Goal: Task Accomplishment & Management: Manage account settings

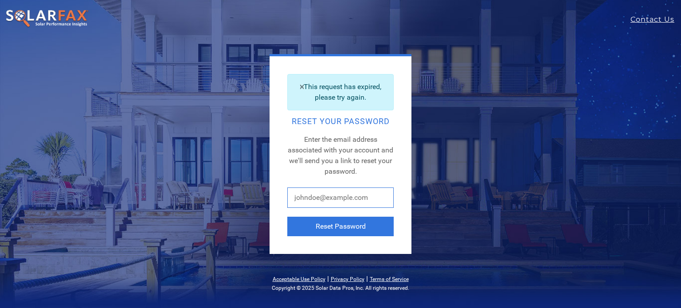
click at [326, 198] on input "text" at bounding box center [340, 198] width 106 height 20
type input "[EMAIL_ADDRESS][DOMAIN_NAME]"
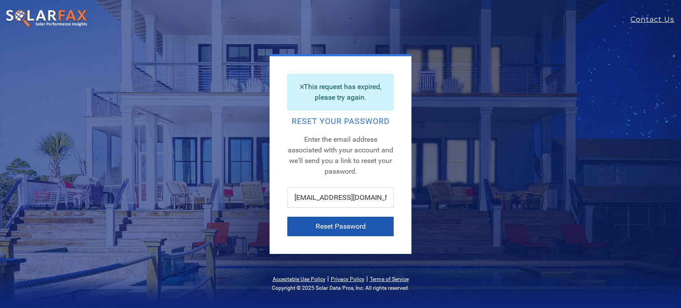
click at [343, 228] on button "Reset Password" at bounding box center [340, 227] width 106 height 20
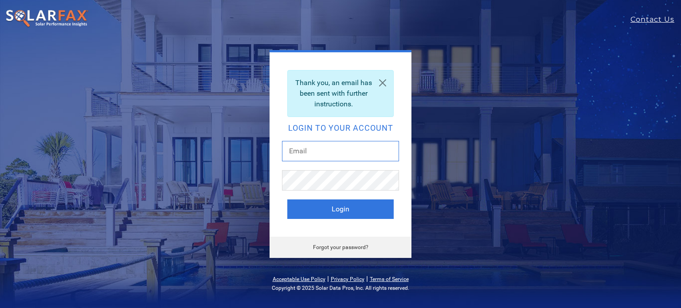
click at [314, 149] on input "text" at bounding box center [340, 151] width 117 height 20
type input "[EMAIL_ADDRESS][DOMAIN_NAME]"
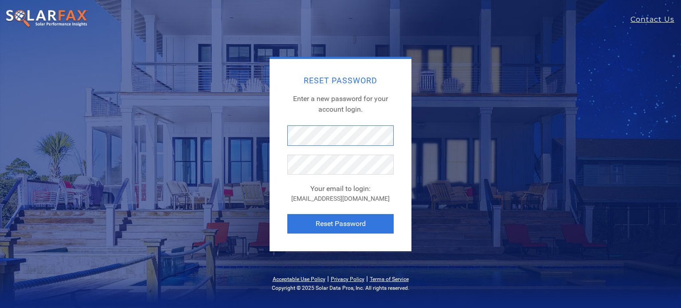
click at [247, 138] on div "Reset Password Enter a new password for your account login. Your email to login…" at bounding box center [340, 154] width 390 height 195
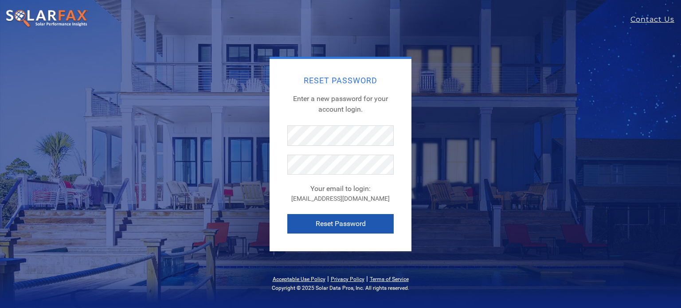
click at [345, 228] on button "Reset Password" at bounding box center [340, 224] width 106 height 20
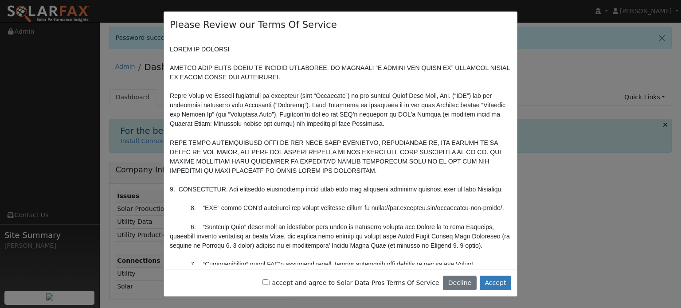
click at [268, 282] on input "I accept and agree to Solar Data Pros Terms Of Service" at bounding box center [266, 282] width 6 height 6
checkbox input "true"
click at [494, 282] on button "Accept" at bounding box center [495, 283] width 31 height 15
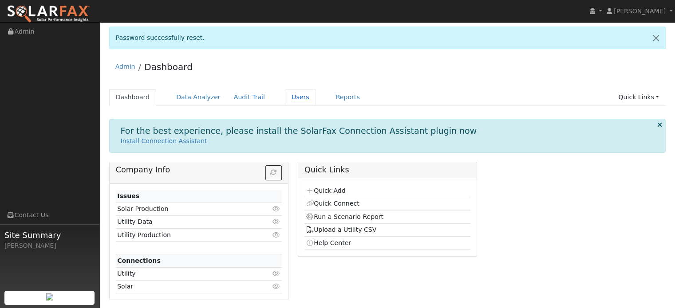
click at [285, 99] on link "Users" at bounding box center [300, 97] width 31 height 16
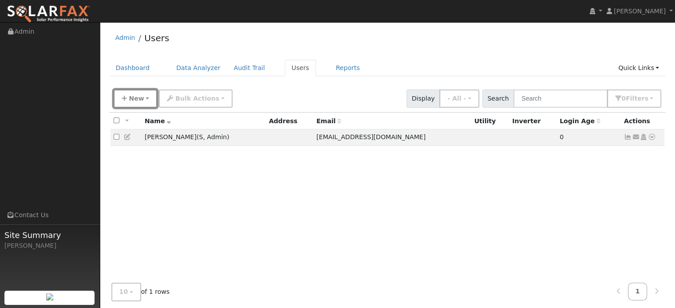
click at [144, 98] on button "New" at bounding box center [136, 99] width 44 height 18
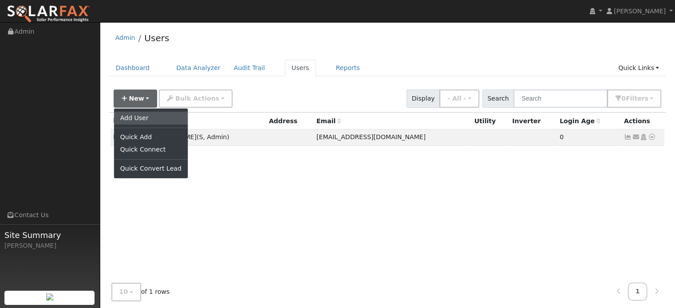
click at [142, 118] on link "Add User" at bounding box center [151, 118] width 74 height 12
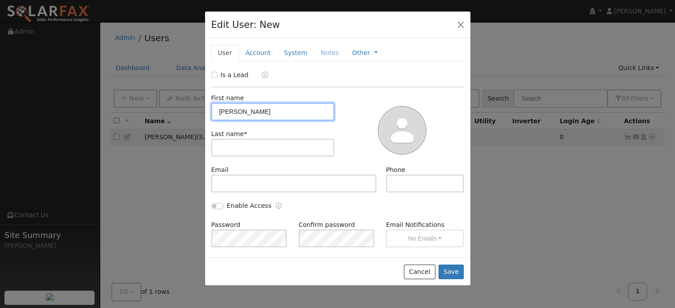
type input "[PERSON_NAME]"
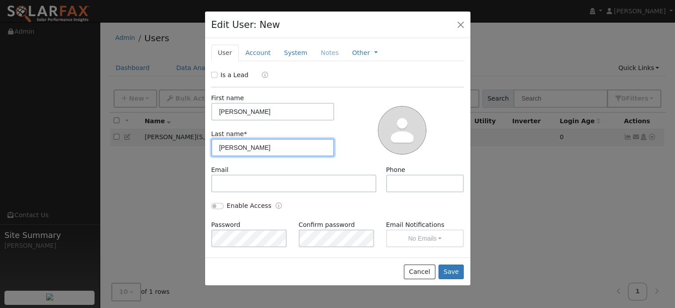
type input "[PERSON_NAME]"
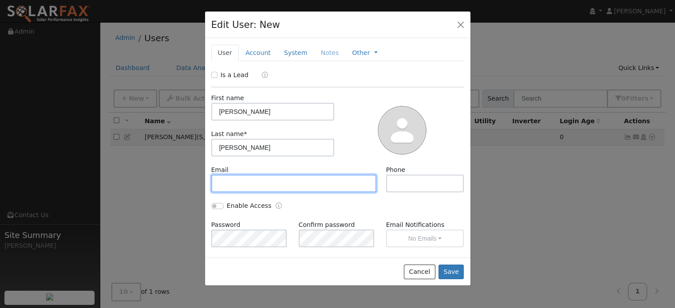
paste input "[EMAIL_ADDRESS][DOMAIN_NAME]"
type input "[EMAIL_ADDRESS][DOMAIN_NAME]"
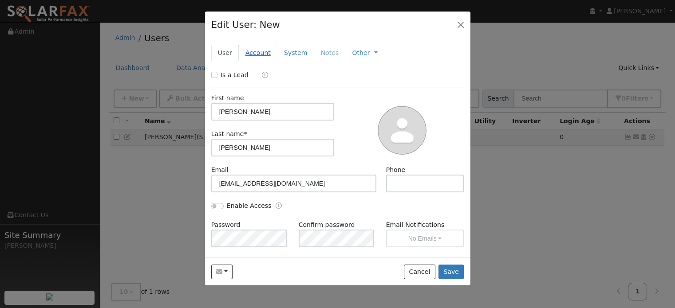
click at [256, 54] on link "Account" at bounding box center [258, 53] width 39 height 16
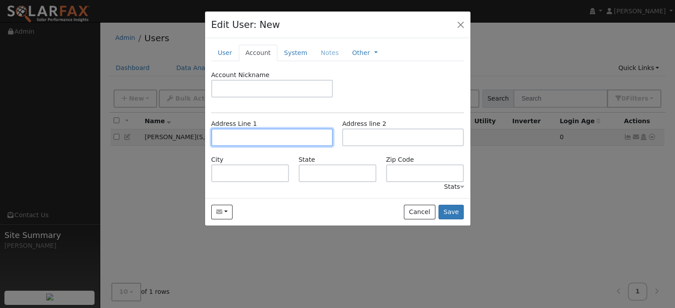
click at [253, 140] on input "text" at bounding box center [272, 138] width 122 height 18
paste input "[STREET_ADDRESS]"
click at [280, 138] on input "[STREET_ADDRESS]" at bounding box center [272, 138] width 122 height 18
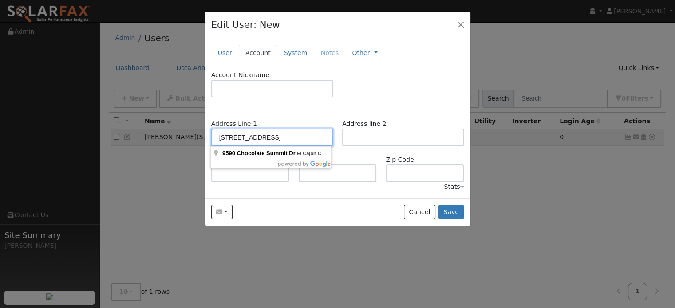
click at [280, 138] on input "[STREET_ADDRESS]" at bounding box center [272, 138] width 122 height 18
click at [285, 136] on input "[STREET_ADDRESS]" at bounding box center [272, 138] width 122 height 18
drag, startPoint x: 294, startPoint y: 136, endPoint x: 270, endPoint y: 136, distance: 24.4
click at [270, 136] on input "[STREET_ADDRESS]" at bounding box center [272, 138] width 122 height 18
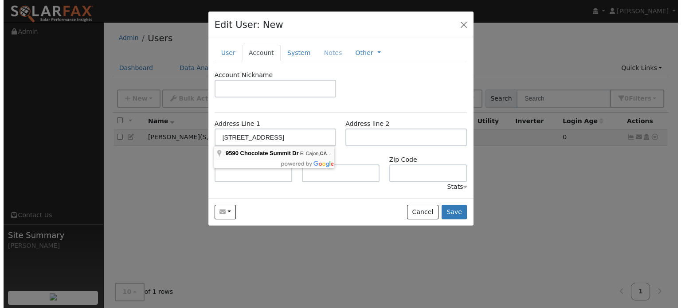
scroll to position [0, 0]
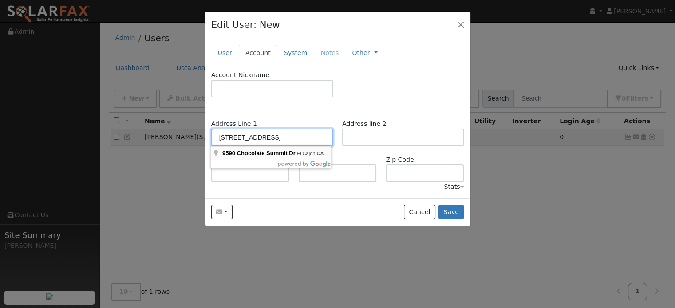
type input "[STREET_ADDRESS]"
type input "El Cajon"
type input "CA"
type input "92021"
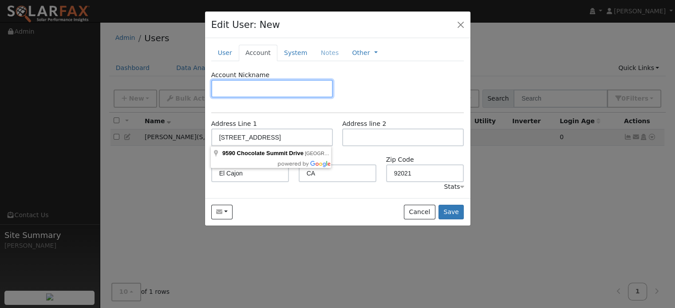
click at [268, 92] on input "text" at bounding box center [272, 89] width 122 height 18
paste input "ALPINE CHRISTIAN FELLOWSHIP"
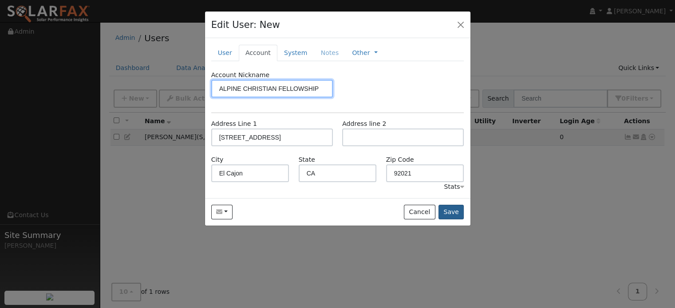
type input "ALPINE CHRISTIAN FELLOWSHIP"
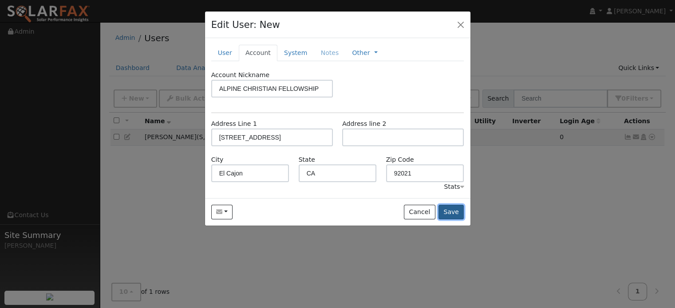
click at [455, 209] on button "Save" at bounding box center [451, 212] width 26 height 15
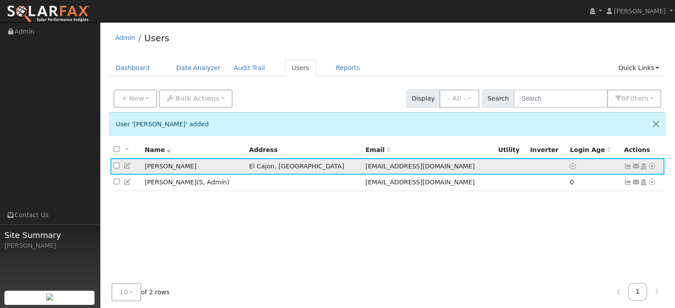
click at [625, 169] on icon at bounding box center [628, 166] width 8 height 6
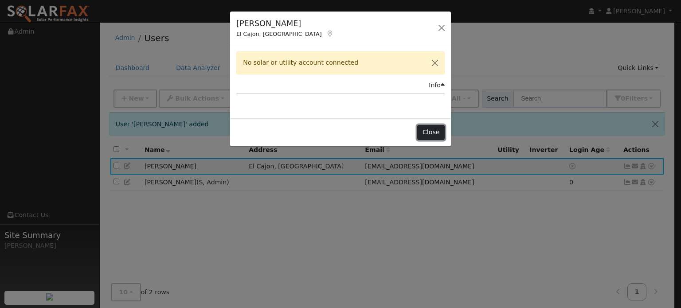
click at [441, 132] on button "Close" at bounding box center [430, 132] width 27 height 15
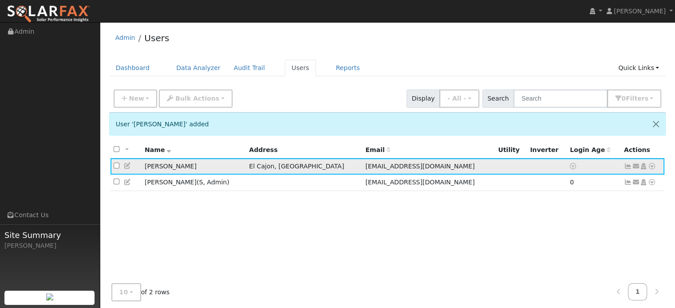
click at [637, 165] on icon at bounding box center [636, 166] width 8 height 6
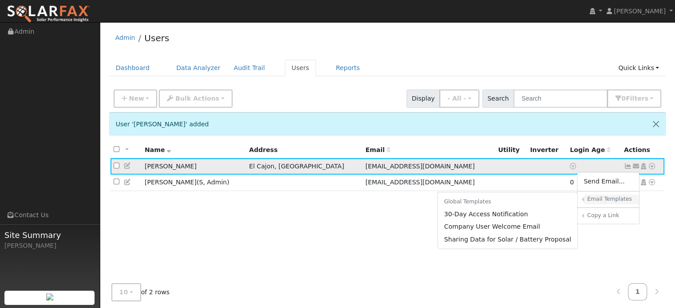
click at [608, 200] on h6 "Email Templates" at bounding box center [610, 199] width 46 height 7
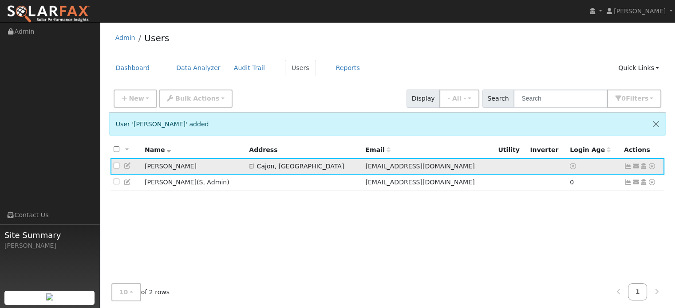
click at [636, 167] on icon at bounding box center [636, 166] width 8 height 6
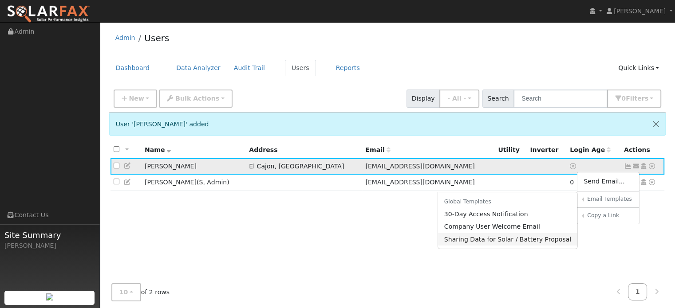
click at [522, 241] on link "Sharing Data for Solar / Battery Proposal" at bounding box center [508, 239] width 140 height 12
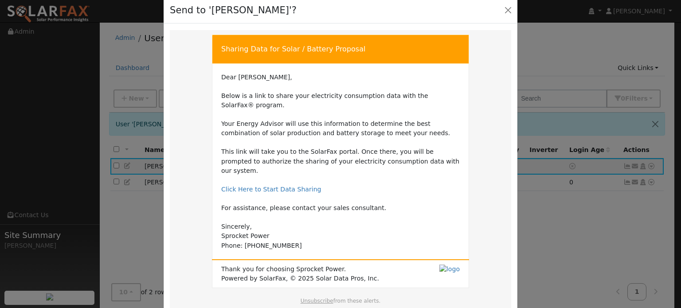
scroll to position [59, 0]
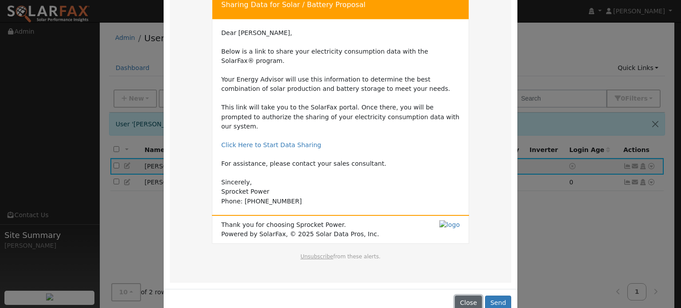
click at [471, 296] on button "Close" at bounding box center [468, 303] width 27 height 15
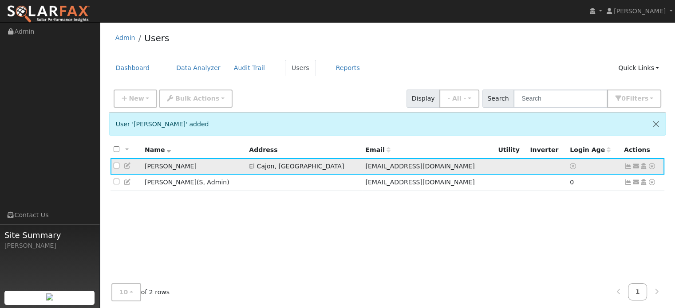
click at [116, 167] on input "checkbox" at bounding box center [117, 166] width 6 height 6
checkbox input "true"
click at [209, 98] on button "Bulk Actions" at bounding box center [195, 99] width 73 height 18
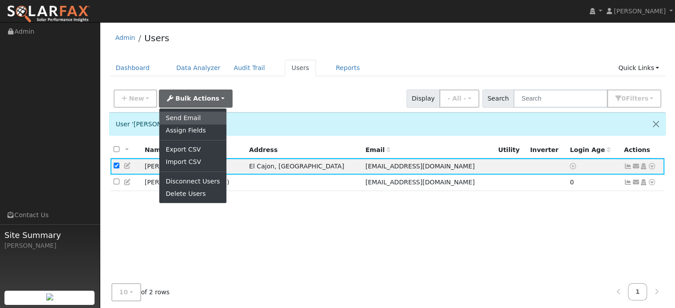
click at [194, 120] on link "Send Email" at bounding box center [192, 118] width 67 height 12
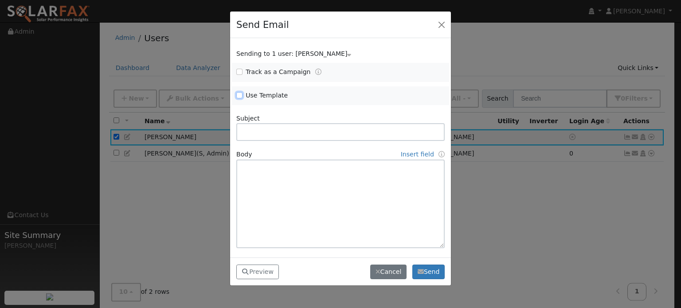
click at [238, 97] on input "Use Template" at bounding box center [239, 95] width 6 height 6
checkbox input "true"
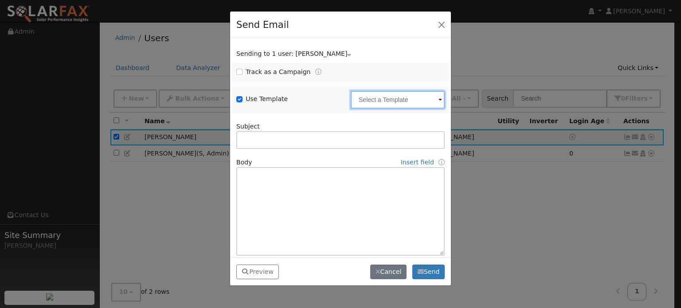
click at [386, 103] on input "text" at bounding box center [398, 100] width 94 height 18
click at [430, 103] on input "text" at bounding box center [398, 100] width 94 height 18
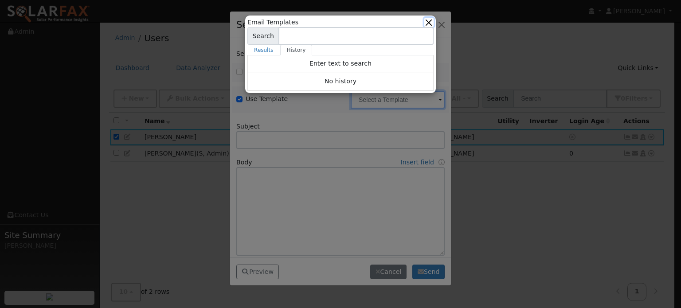
click at [430, 24] on button "button" at bounding box center [428, 22] width 9 height 9
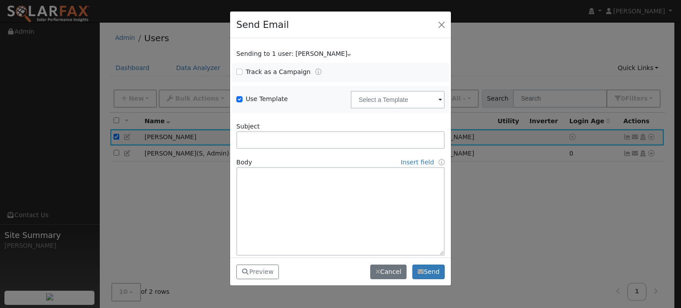
click at [439, 101] on span at bounding box center [441, 100] width 4 height 10
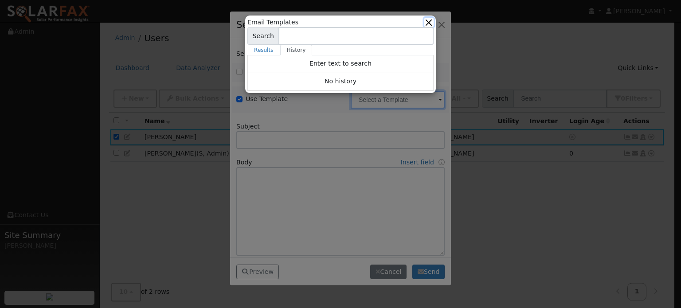
click at [431, 21] on button "button" at bounding box center [428, 22] width 9 height 9
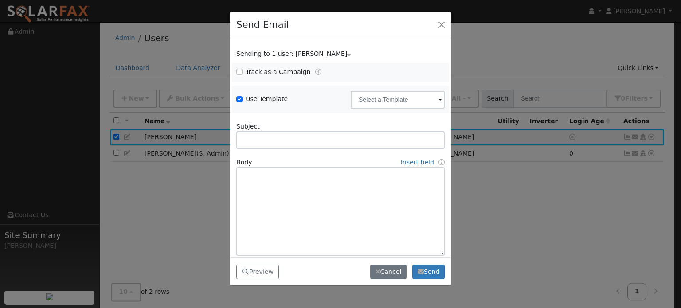
click at [439, 102] on span at bounding box center [441, 100] width 4 height 10
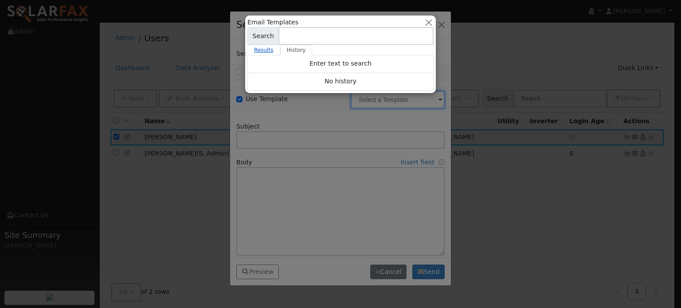
click at [263, 49] on link "Results" at bounding box center [263, 50] width 33 height 11
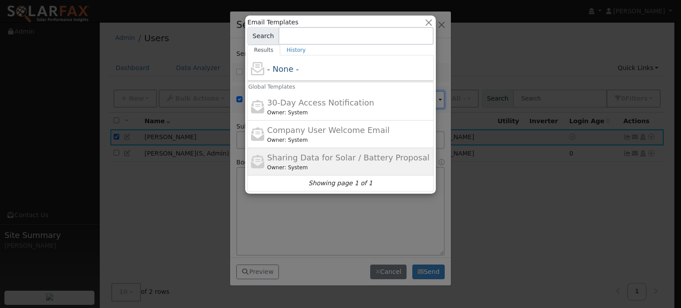
click at [313, 165] on div "Owner: System" at bounding box center [349, 168] width 165 height 8
type input "Sharing Data for Solar / Battery Proposal"
type textarea "Dear {user_fname}, Below is a link to share your electricity consumption data w…"
type input "Sprocket Power <[EMAIL_ADDRESS][DOMAIN_NAME]>"
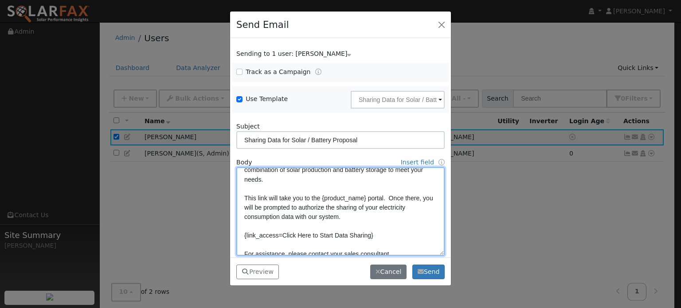
scroll to position [107, 0]
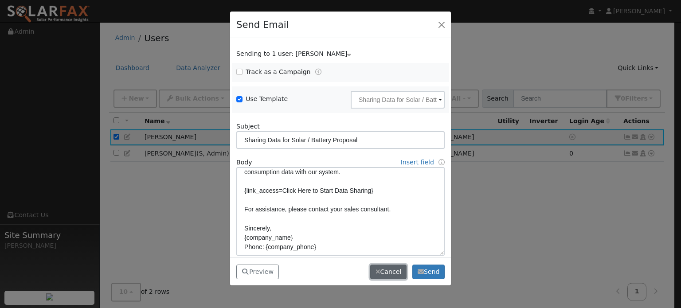
click at [389, 267] on button "Cancel" at bounding box center [388, 272] width 36 height 15
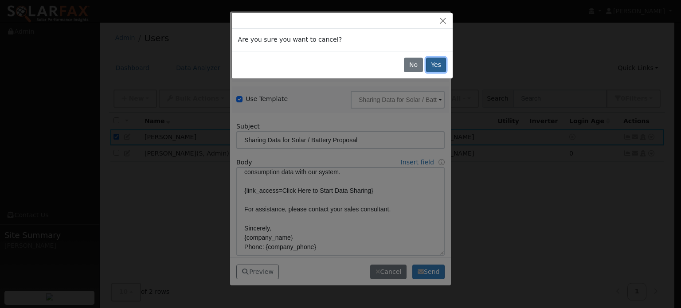
click at [438, 63] on button "Yes" at bounding box center [436, 65] width 20 height 15
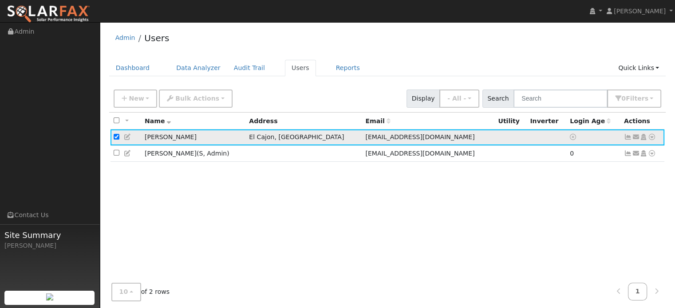
click at [115, 136] on input "checkbox" at bounding box center [117, 137] width 6 height 6
checkbox input "false"
click at [636, 138] on icon at bounding box center [636, 137] width 8 height 6
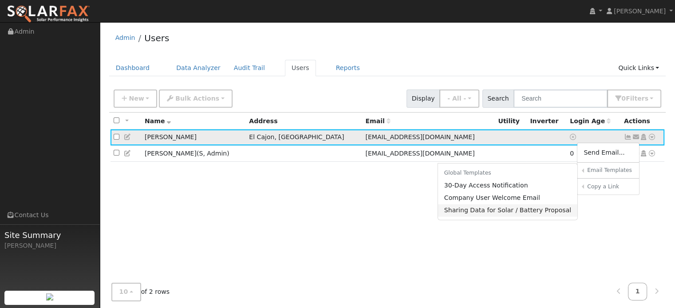
click at [522, 212] on link "Sharing Data for Solar / Battery Proposal" at bounding box center [508, 210] width 140 height 12
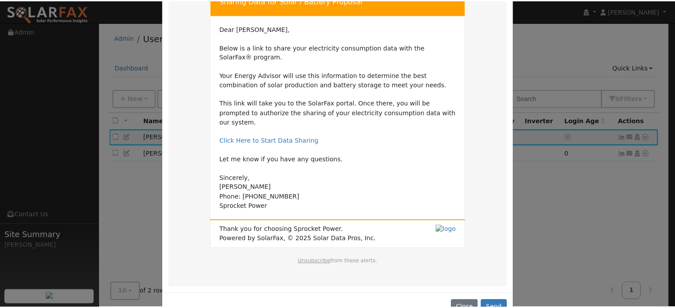
scroll to position [69, 0]
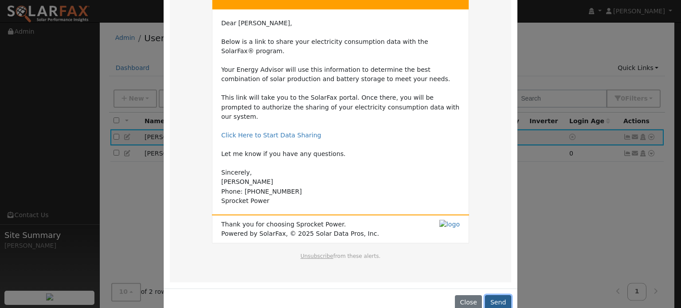
click at [494, 295] on button "Send" at bounding box center [498, 302] width 26 height 15
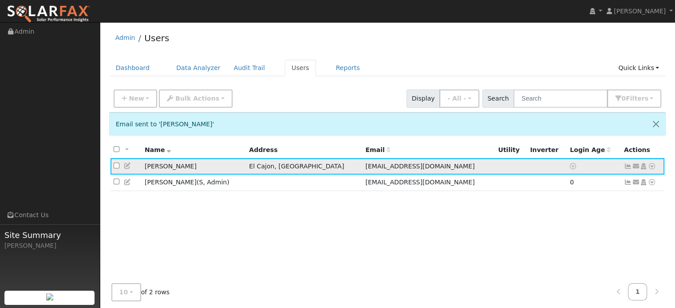
click at [644, 169] on icon at bounding box center [643, 166] width 8 height 6
